Goal: Information Seeking & Learning: Check status

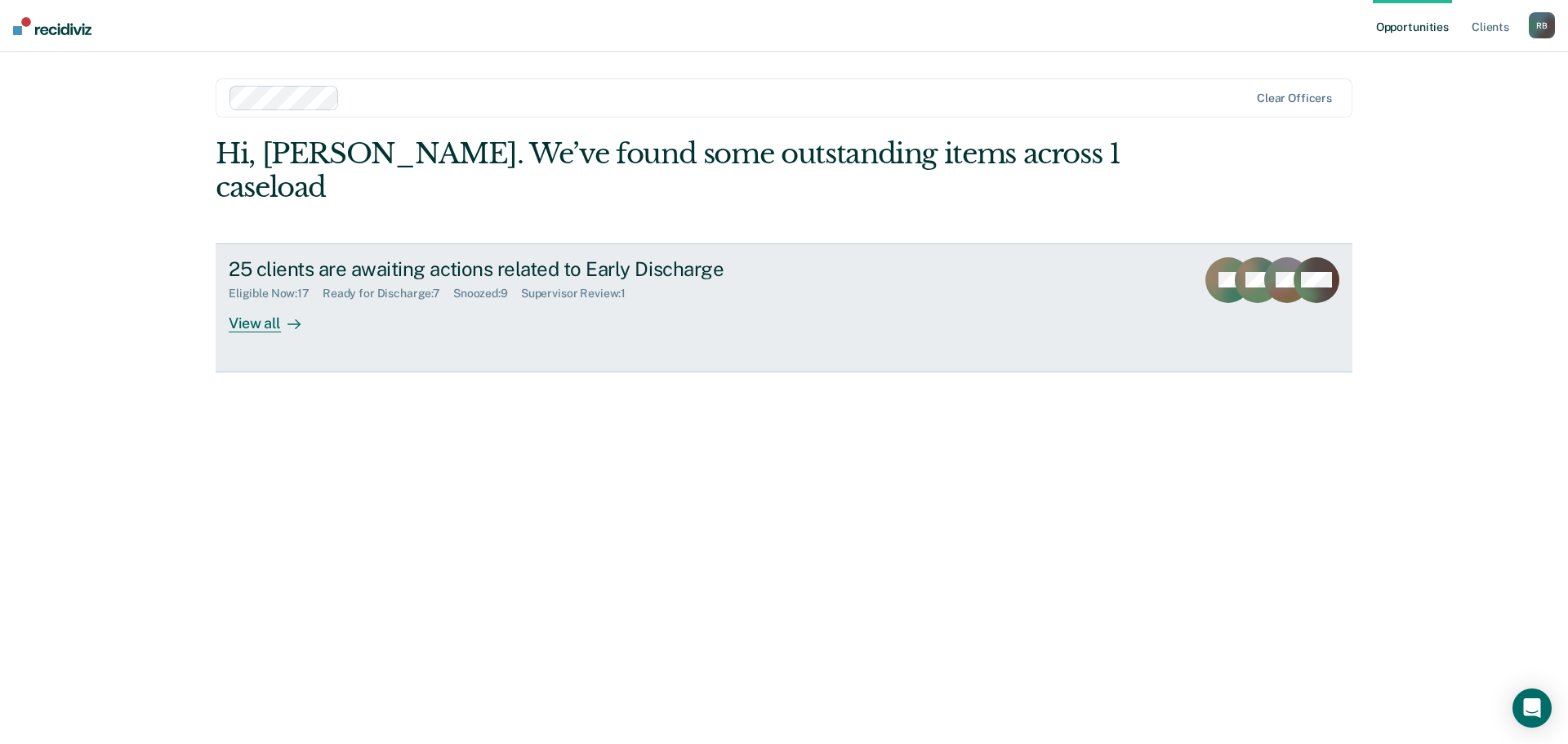
click at [252, 300] on div "View all" at bounding box center [275, 316] width 92 height 31
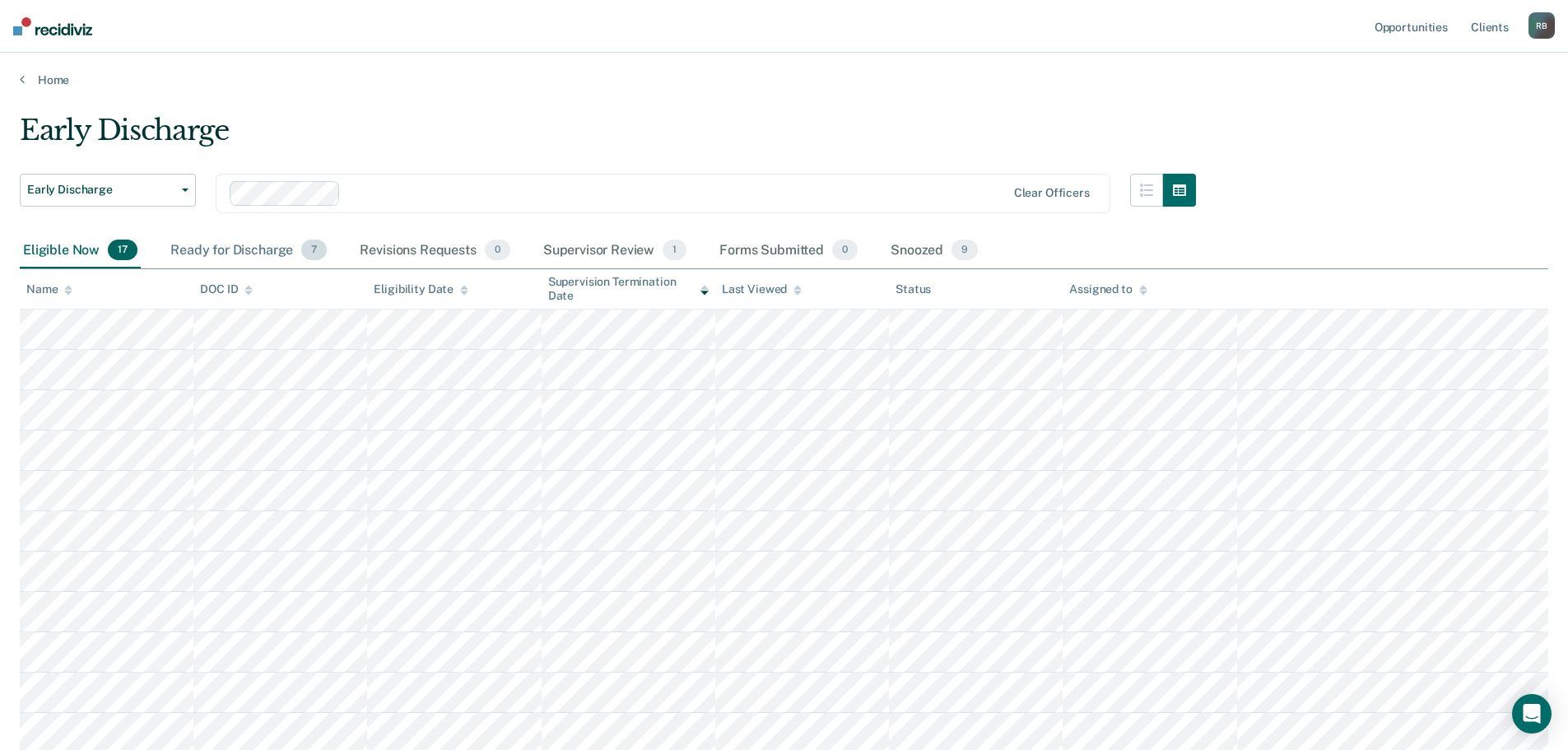
click at [220, 244] on div "Ready for Discharge 7" at bounding box center [249, 251] width 163 height 37
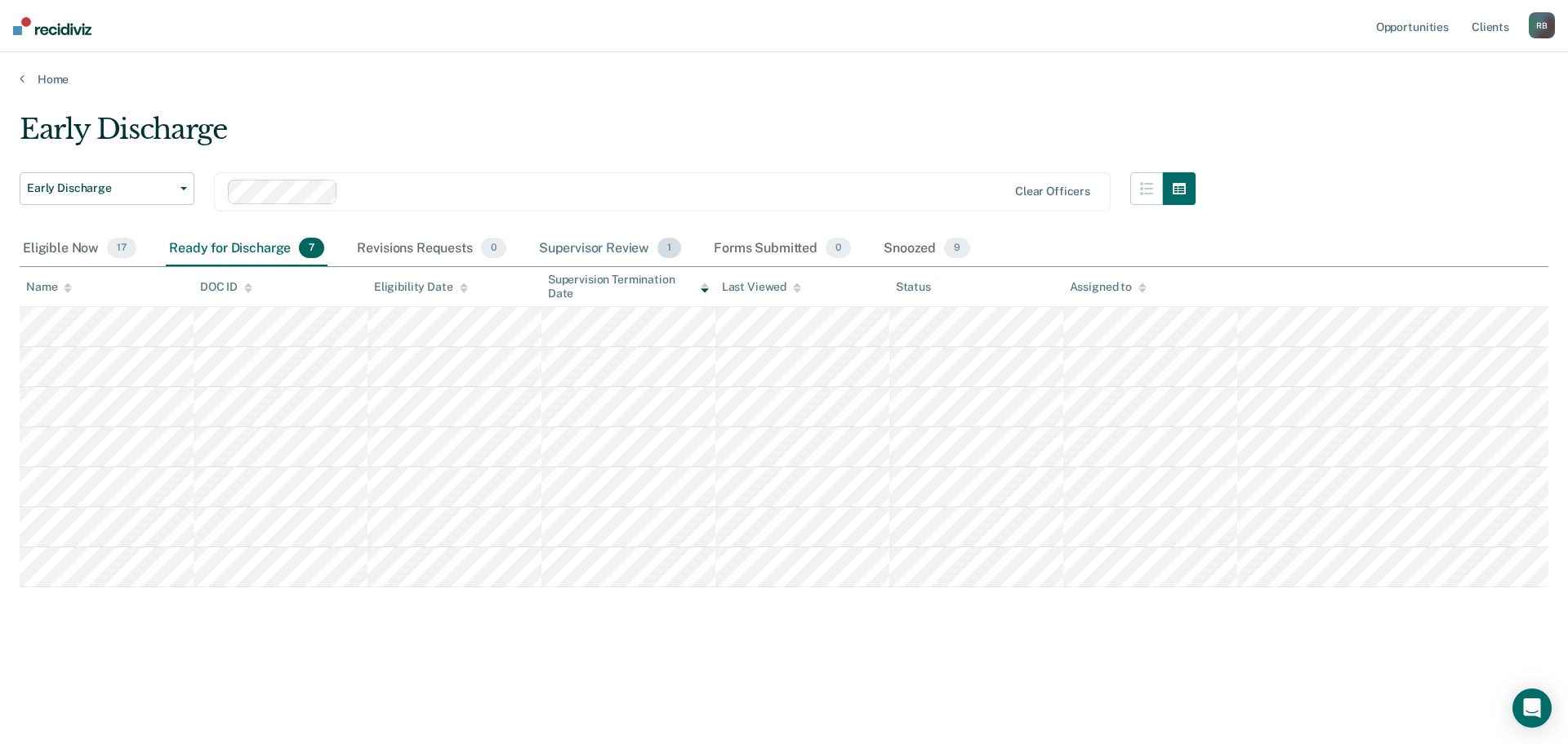
click at [610, 245] on div "Supervisor Review 1" at bounding box center [610, 249] width 150 height 36
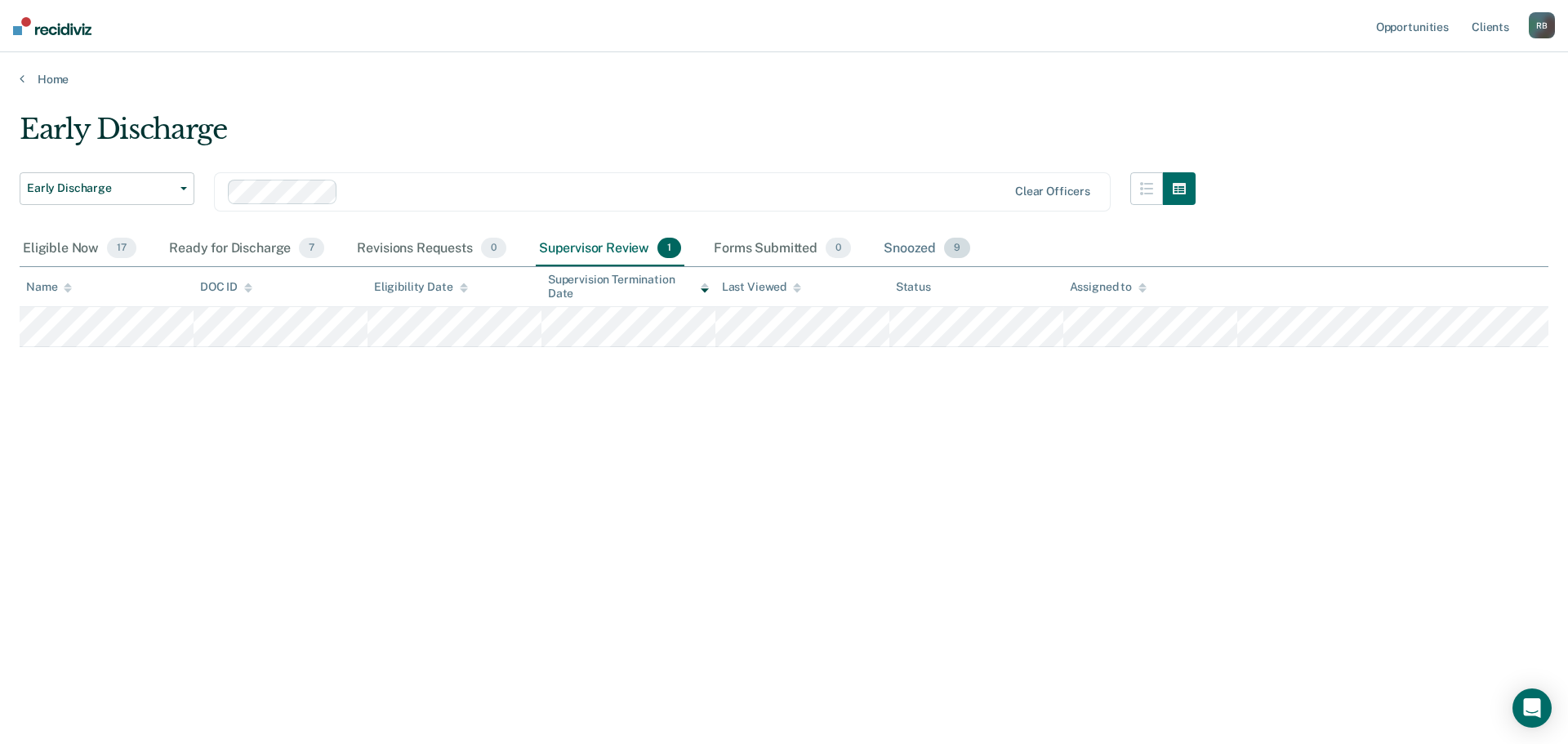
click at [919, 247] on div "Snoozed 9" at bounding box center [927, 249] width 93 height 36
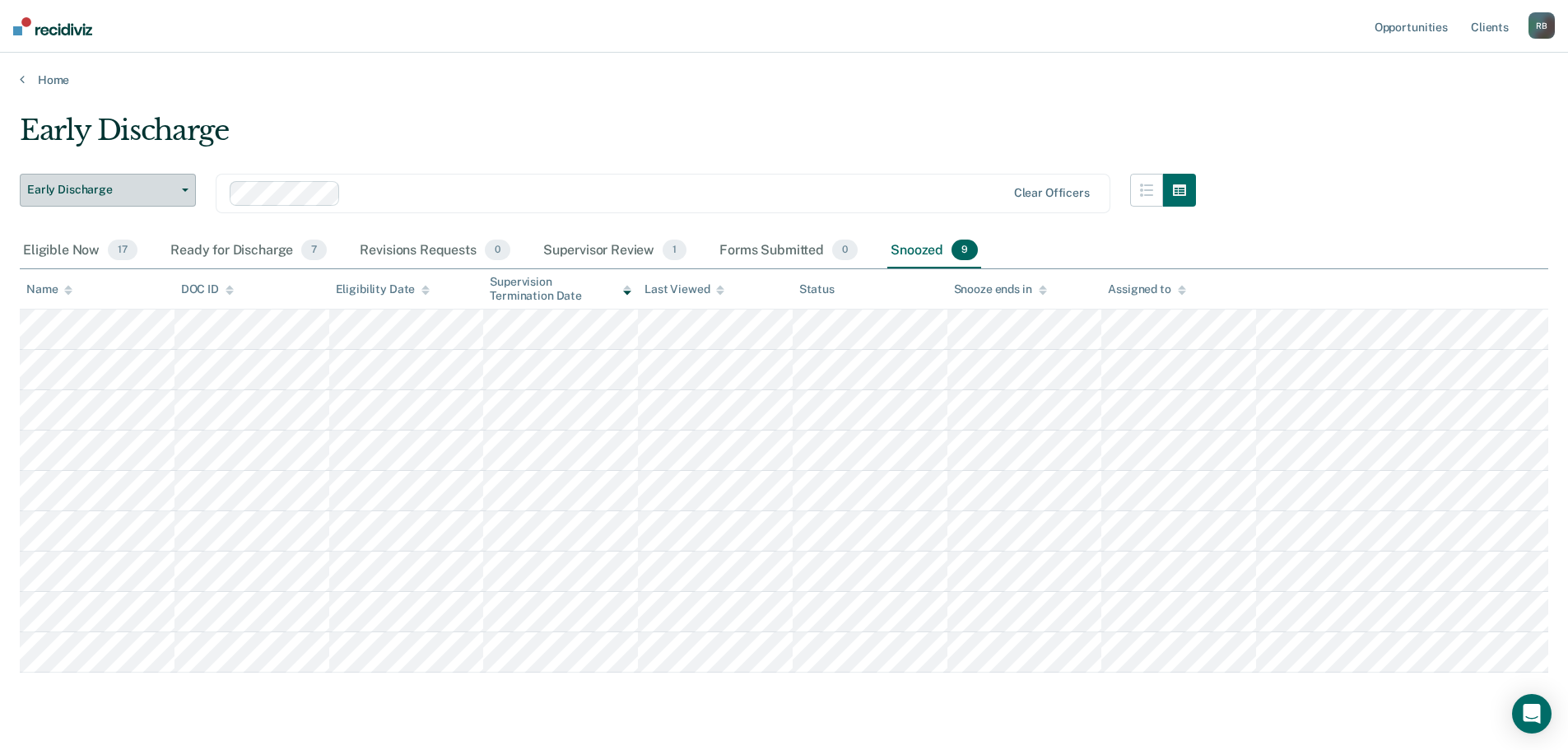
click at [187, 187] on button "Early Discharge" at bounding box center [108, 190] width 176 height 33
click at [53, 249] on div "Eligible Now 17" at bounding box center [81, 251] width 121 height 37
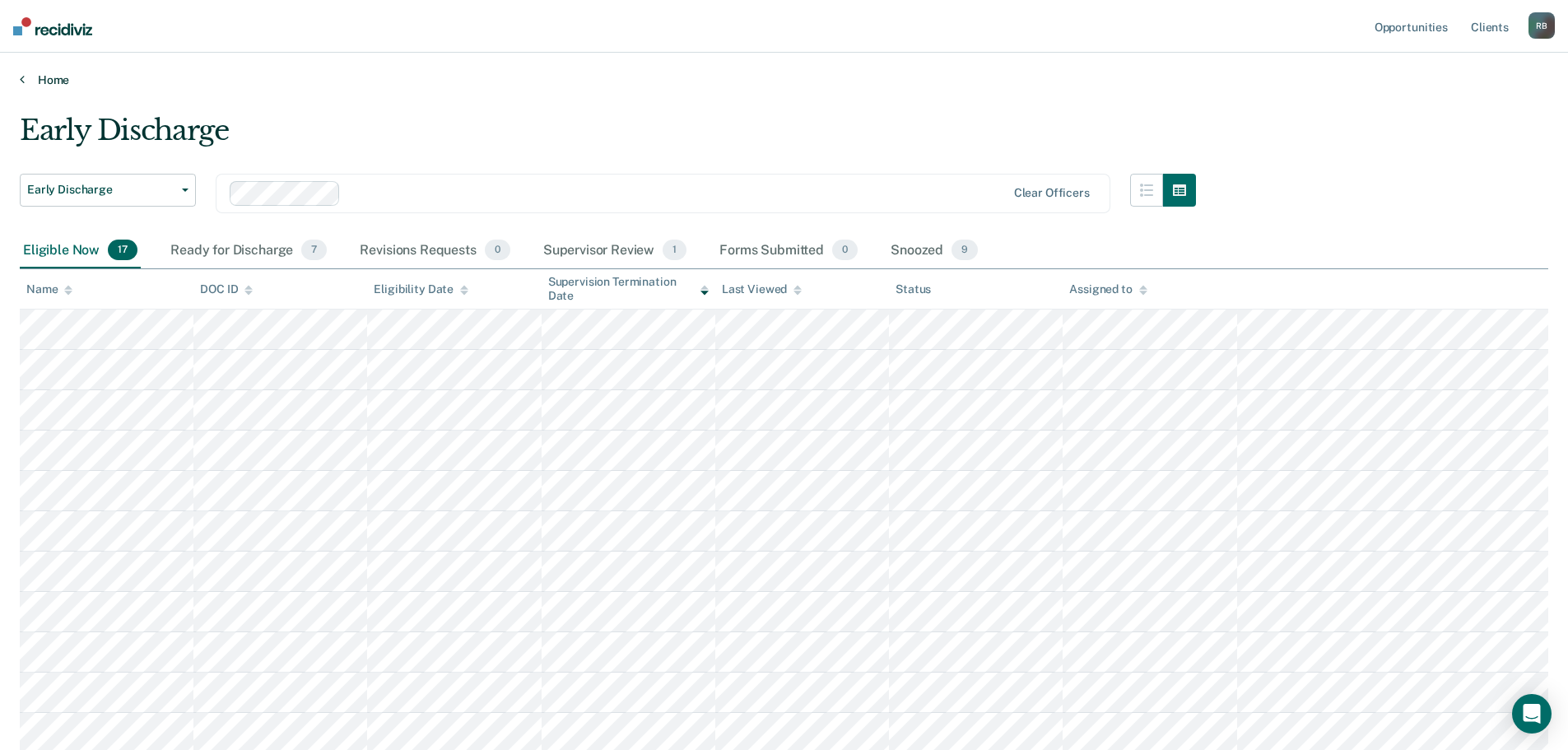
click at [49, 77] on link "Home" at bounding box center [784, 79] width 1529 height 14
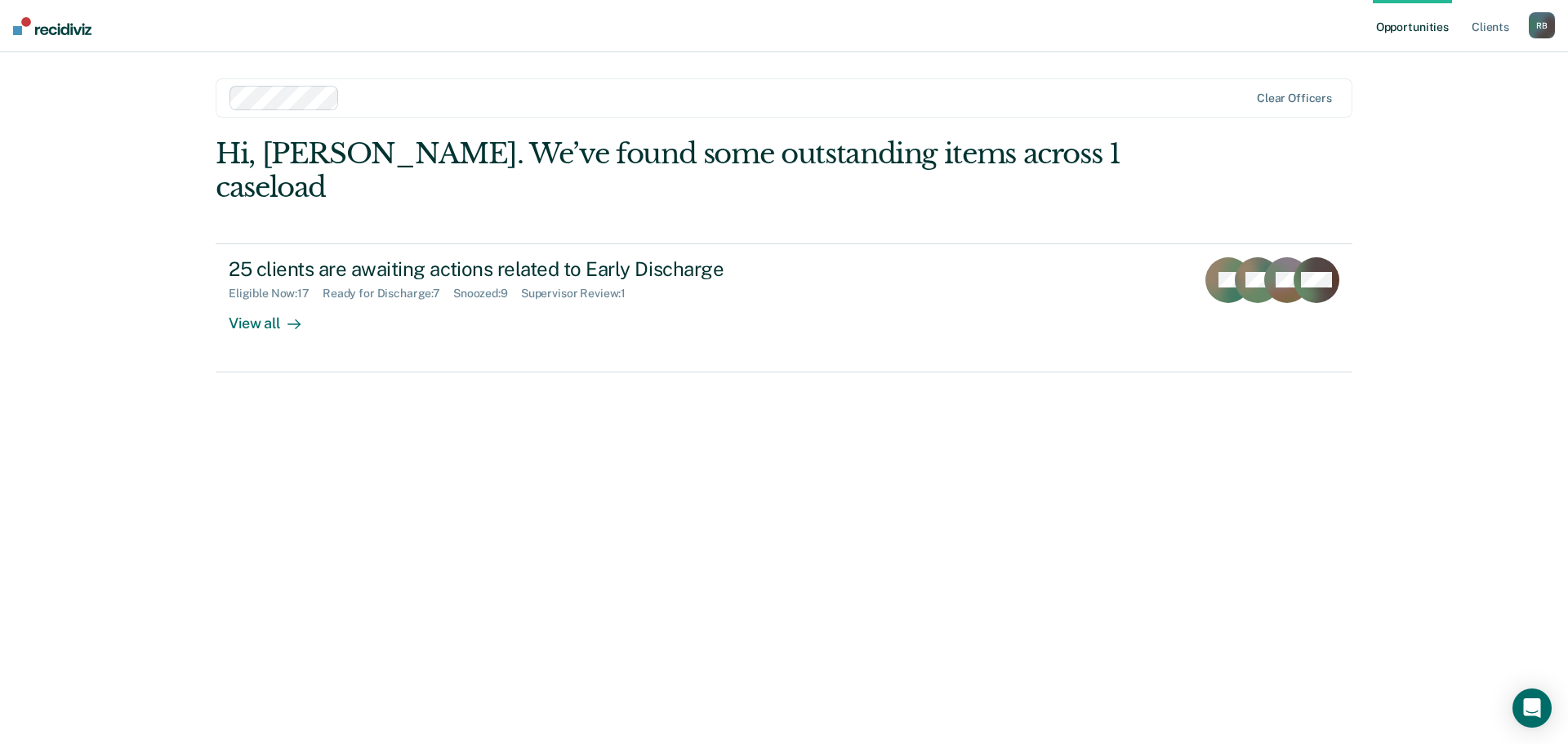
click at [1537, 23] on div "R B" at bounding box center [1541, 25] width 26 height 26
click at [1433, 104] on link "Log Out" at bounding box center [1476, 107] width 132 height 14
